Goal: Information Seeking & Learning: Understand process/instructions

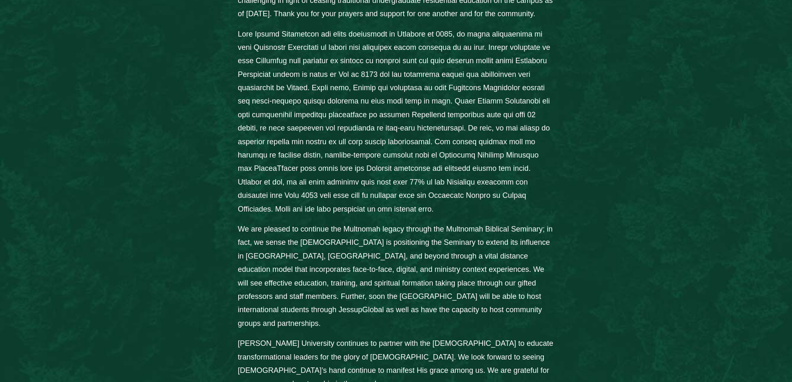
scroll to position [540, 0]
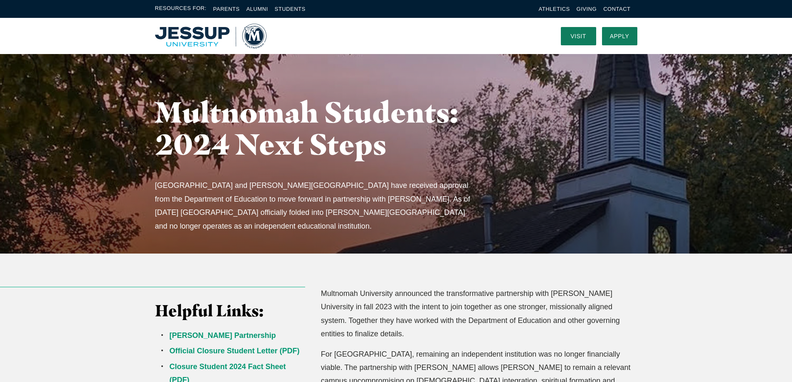
click at [207, 42] on img "Home" at bounding box center [210, 36] width 111 height 25
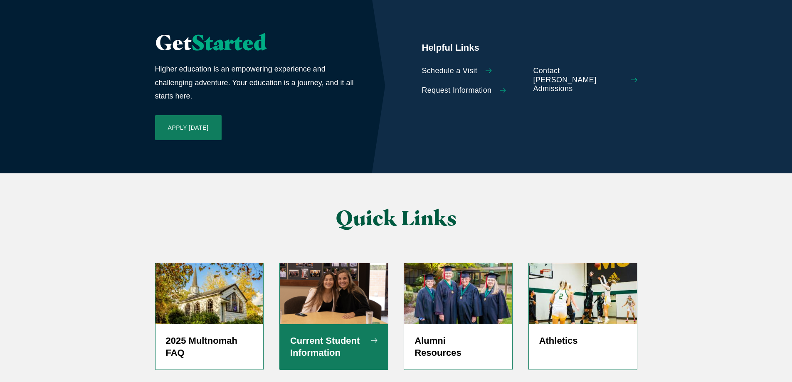
scroll to position [1973, 0]
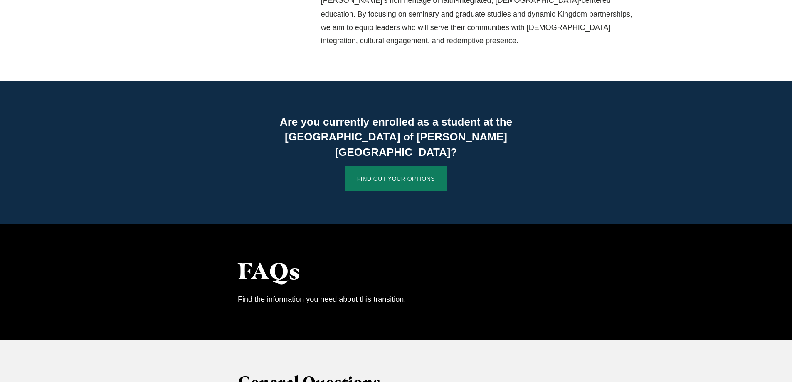
scroll to position [540, 0]
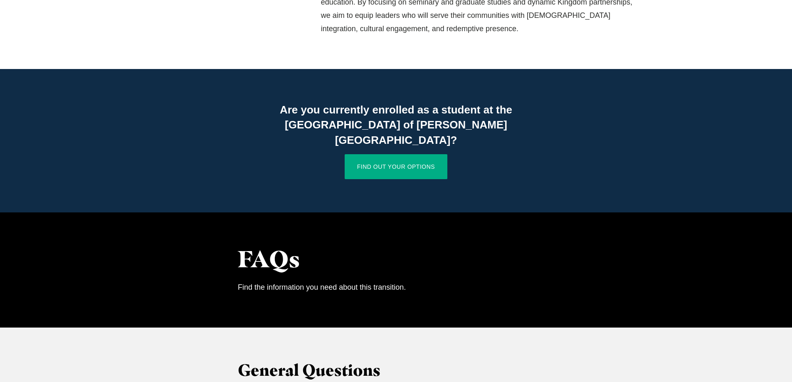
click at [407, 154] on link "Find Out Your Options" at bounding box center [396, 166] width 103 height 25
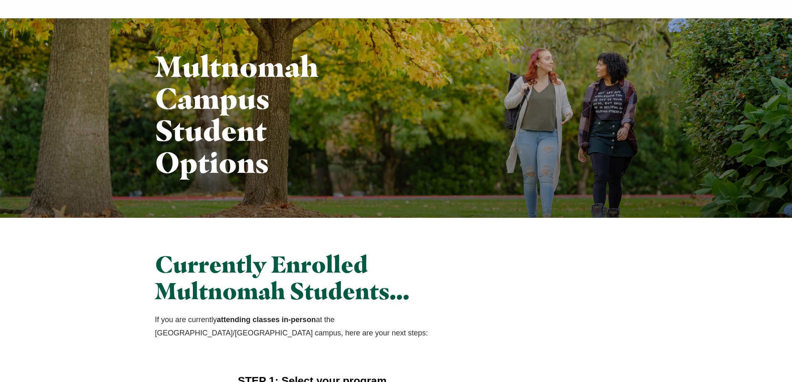
scroll to position [249, 0]
